Goal: Navigation & Orientation: Find specific page/section

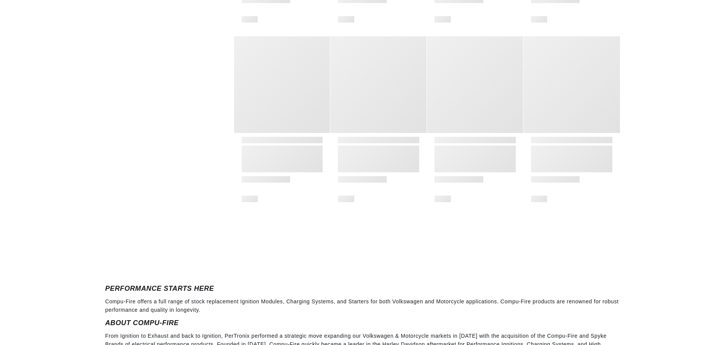
scroll to position [1323, 0]
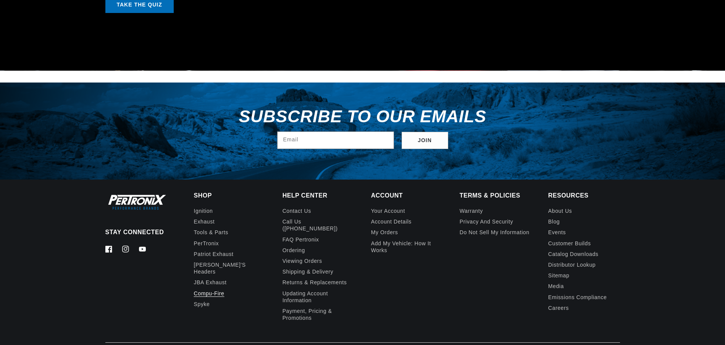
click at [282, 207] on link "Contact us" at bounding box center [296, 211] width 29 height 9
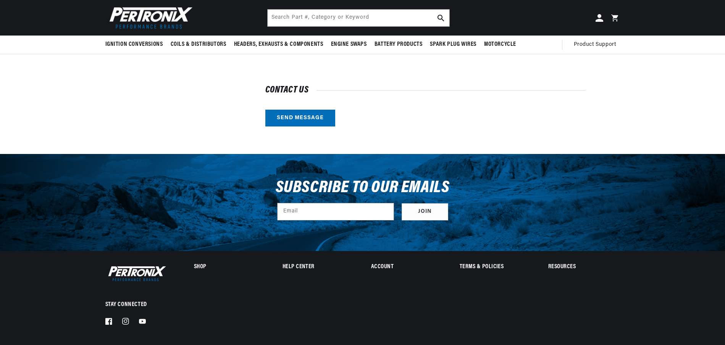
scroll to position [206, 0]
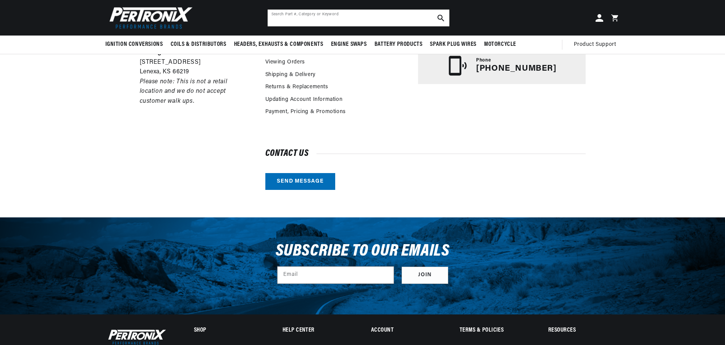
click at [374, 10] on input "Search Part #, Category or Keyword" at bounding box center [359, 18] width 182 height 17
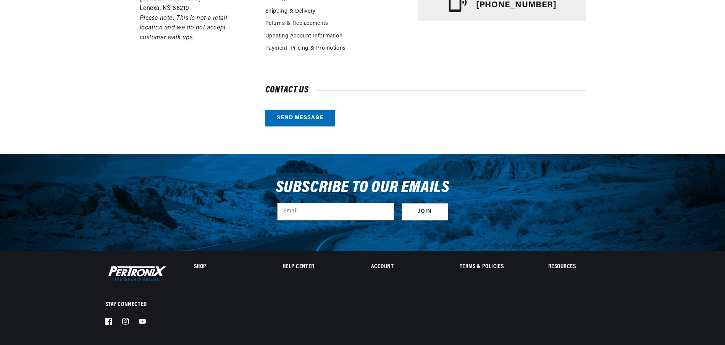
scroll to position [238, 0]
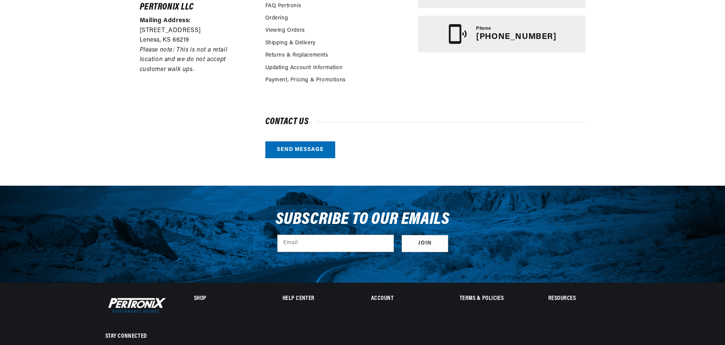
type input "Р"
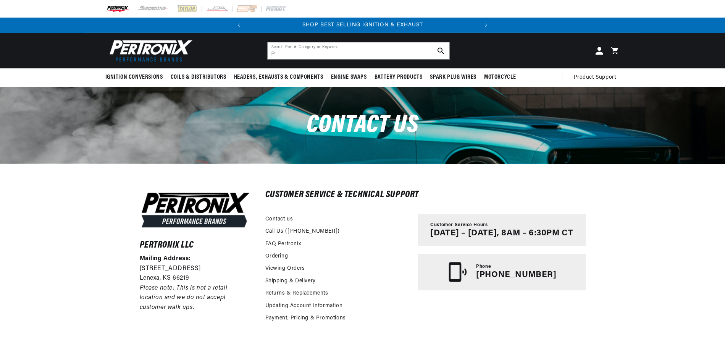
click at [265, 10] on img at bounding box center [275, 9] width 21 height 8
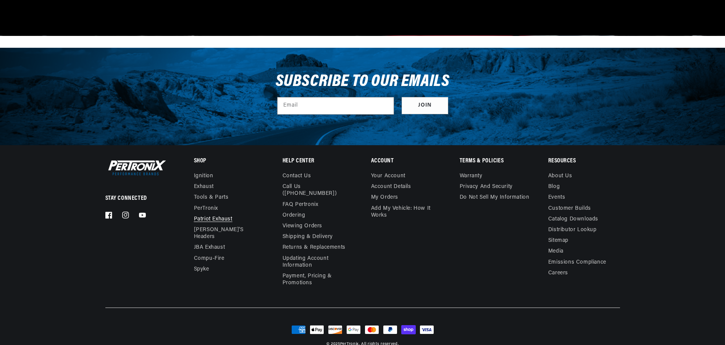
scroll to position [1276, 0]
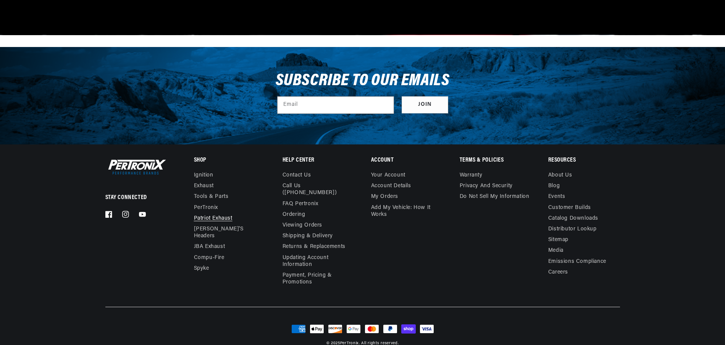
click at [194, 263] on link "Spyke" at bounding box center [201, 268] width 15 height 11
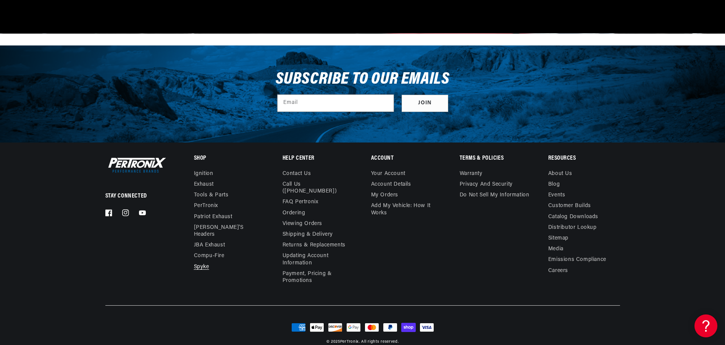
click at [282, 268] on link "Payment, Pricing & Promotions" at bounding box center [317, 277] width 71 height 18
